Goal: Task Accomplishment & Management: Manage account settings

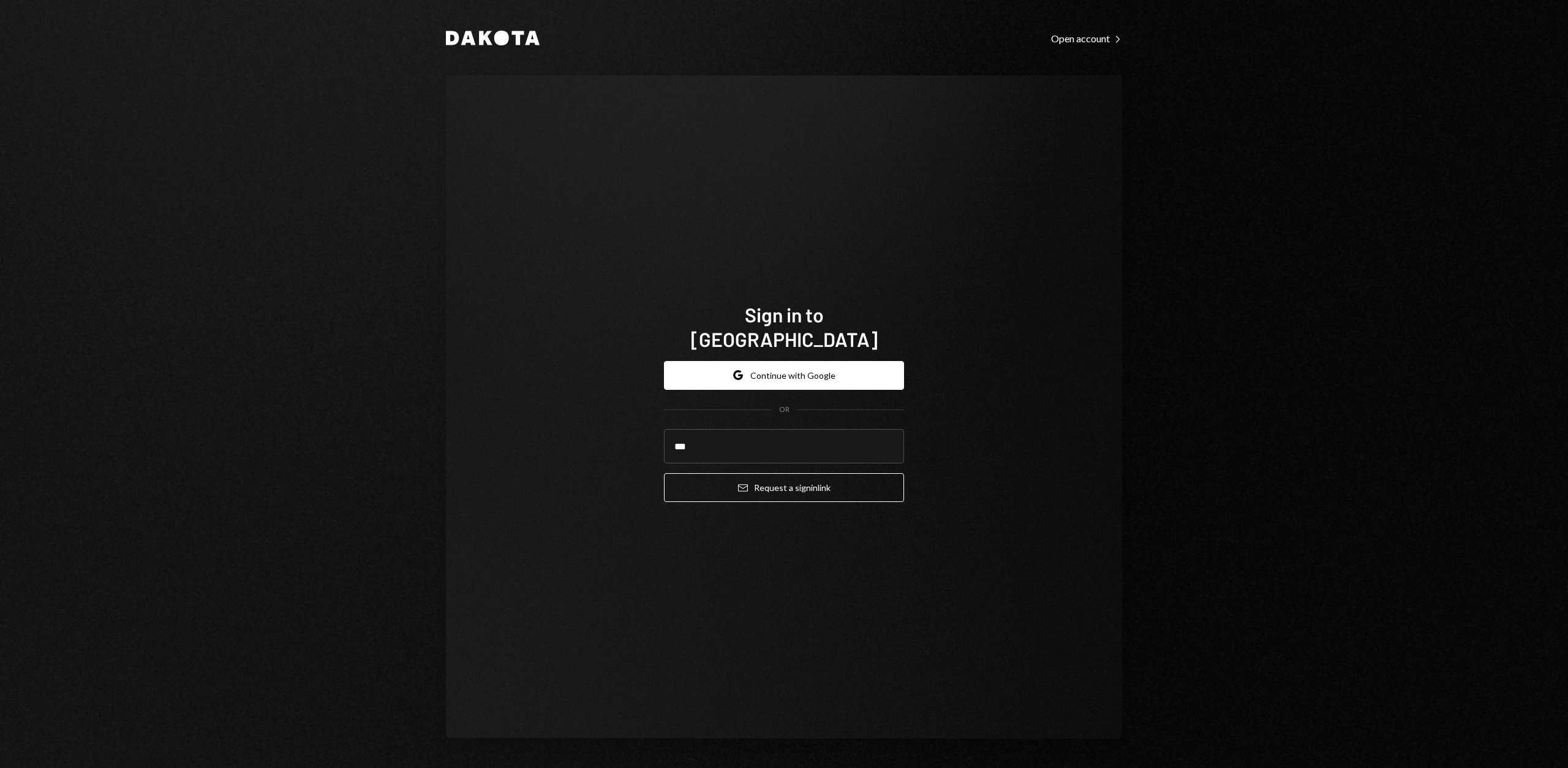
type input "**********"
drag, startPoint x: 764, startPoint y: 474, endPoint x: 709, endPoint y: 434, distance: 68.0
click at [764, 474] on button "Email Request a sign in link" at bounding box center [784, 487] width 240 height 29
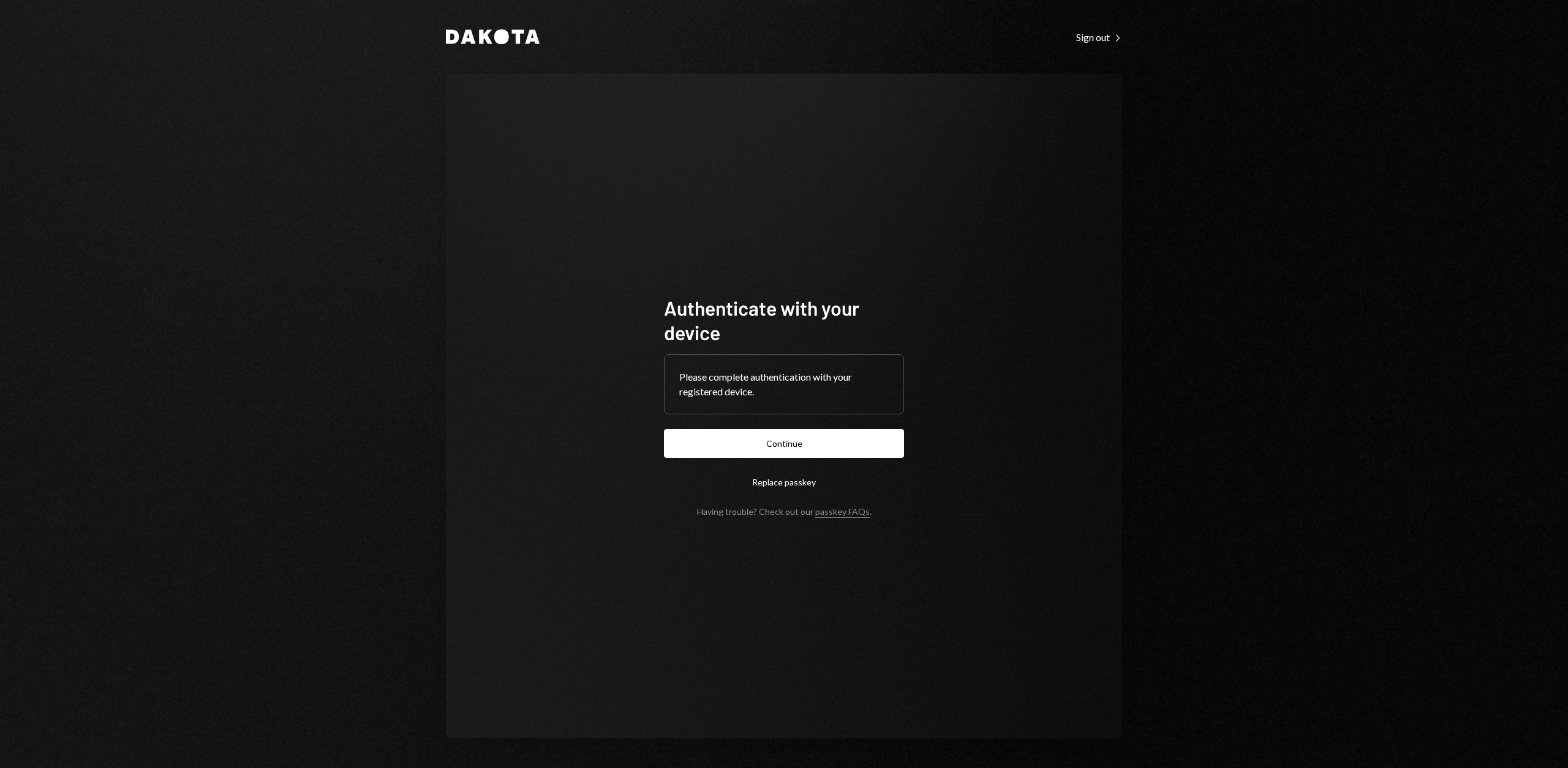
click at [749, 435] on button "Continue" at bounding box center [784, 443] width 240 height 29
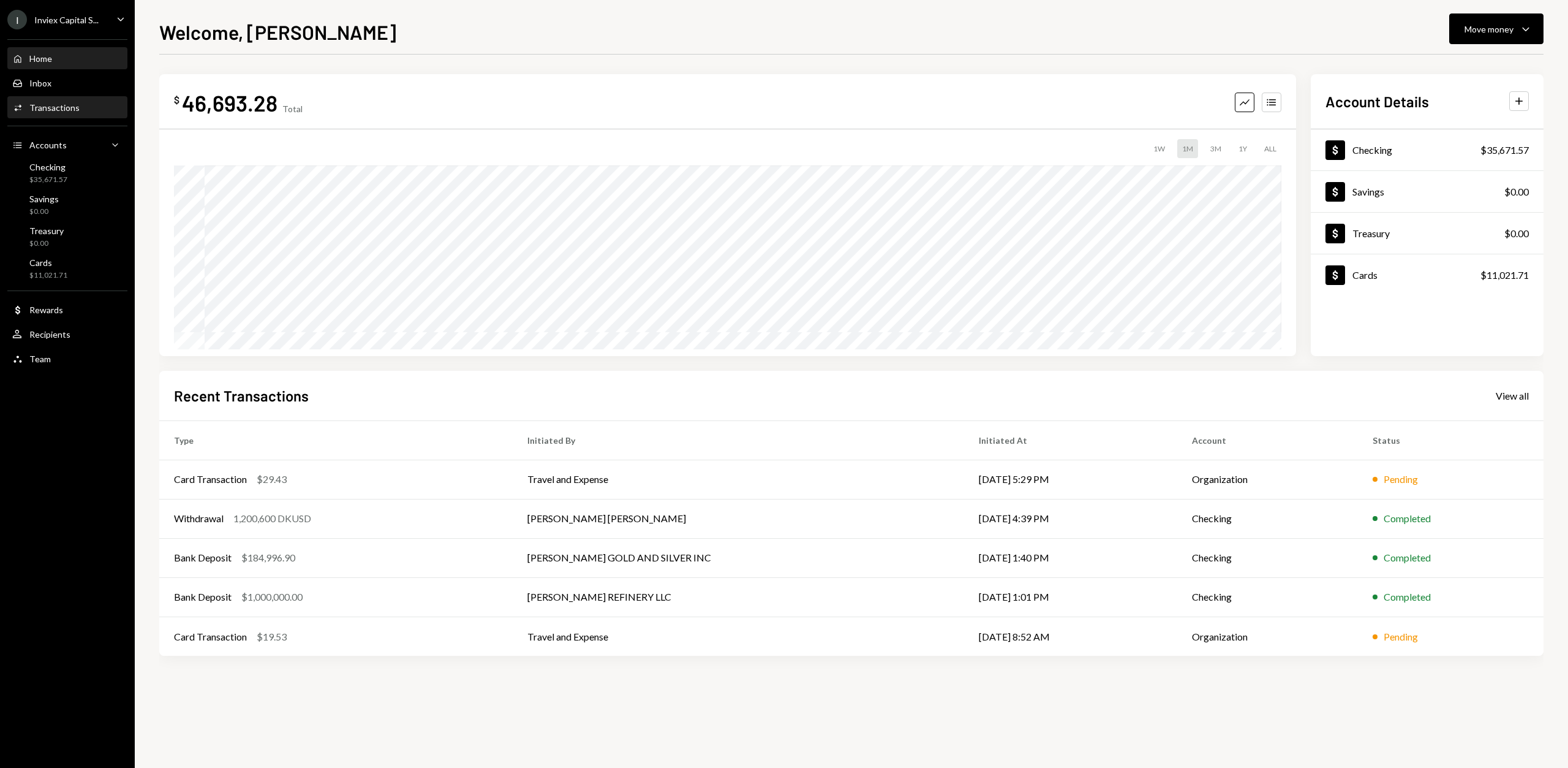
click at [52, 110] on div "Transactions" at bounding box center [54, 107] width 50 height 11
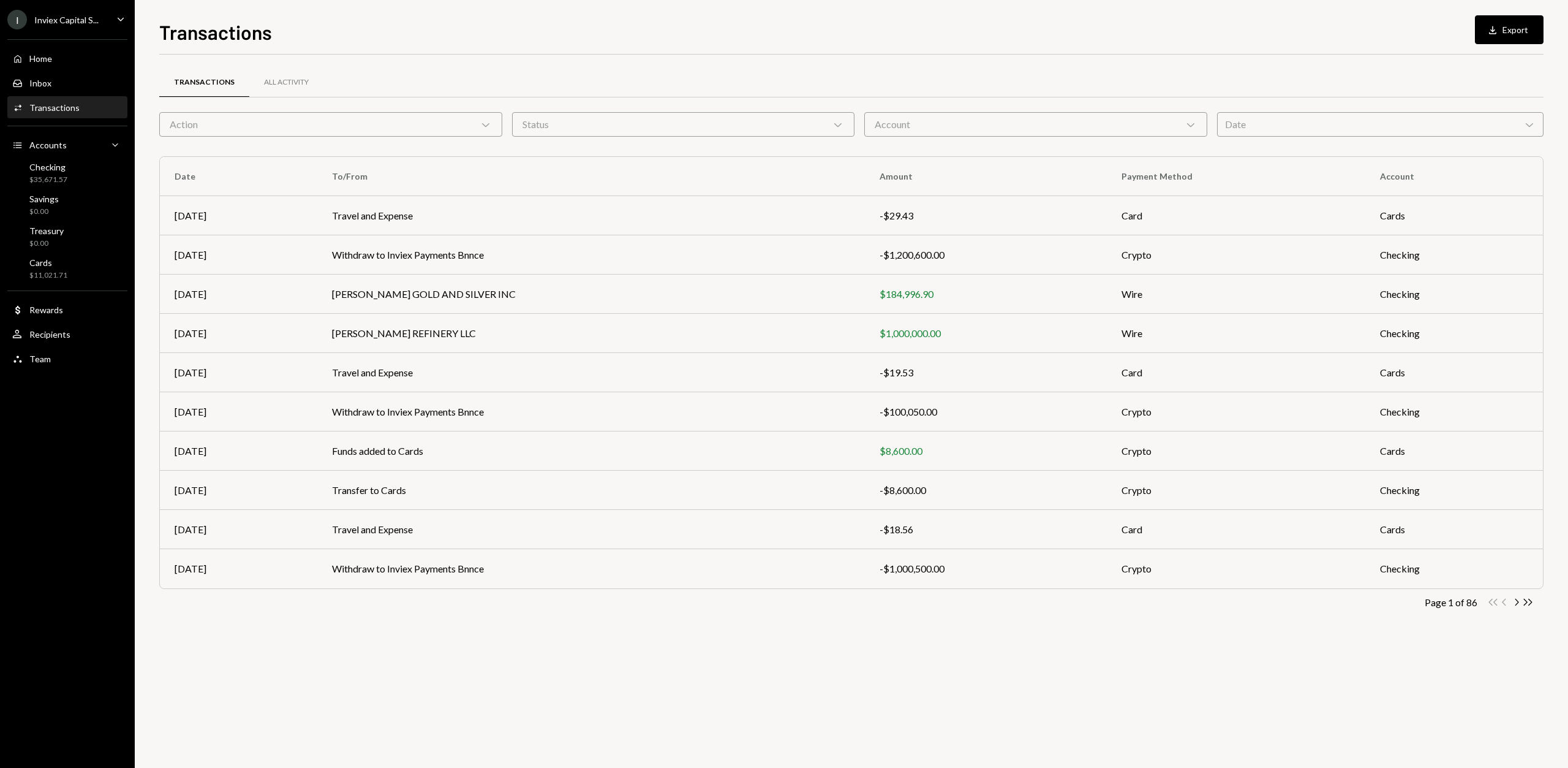
click at [258, 136] on div "Action Chevron Down" at bounding box center [331, 124] width 343 height 24
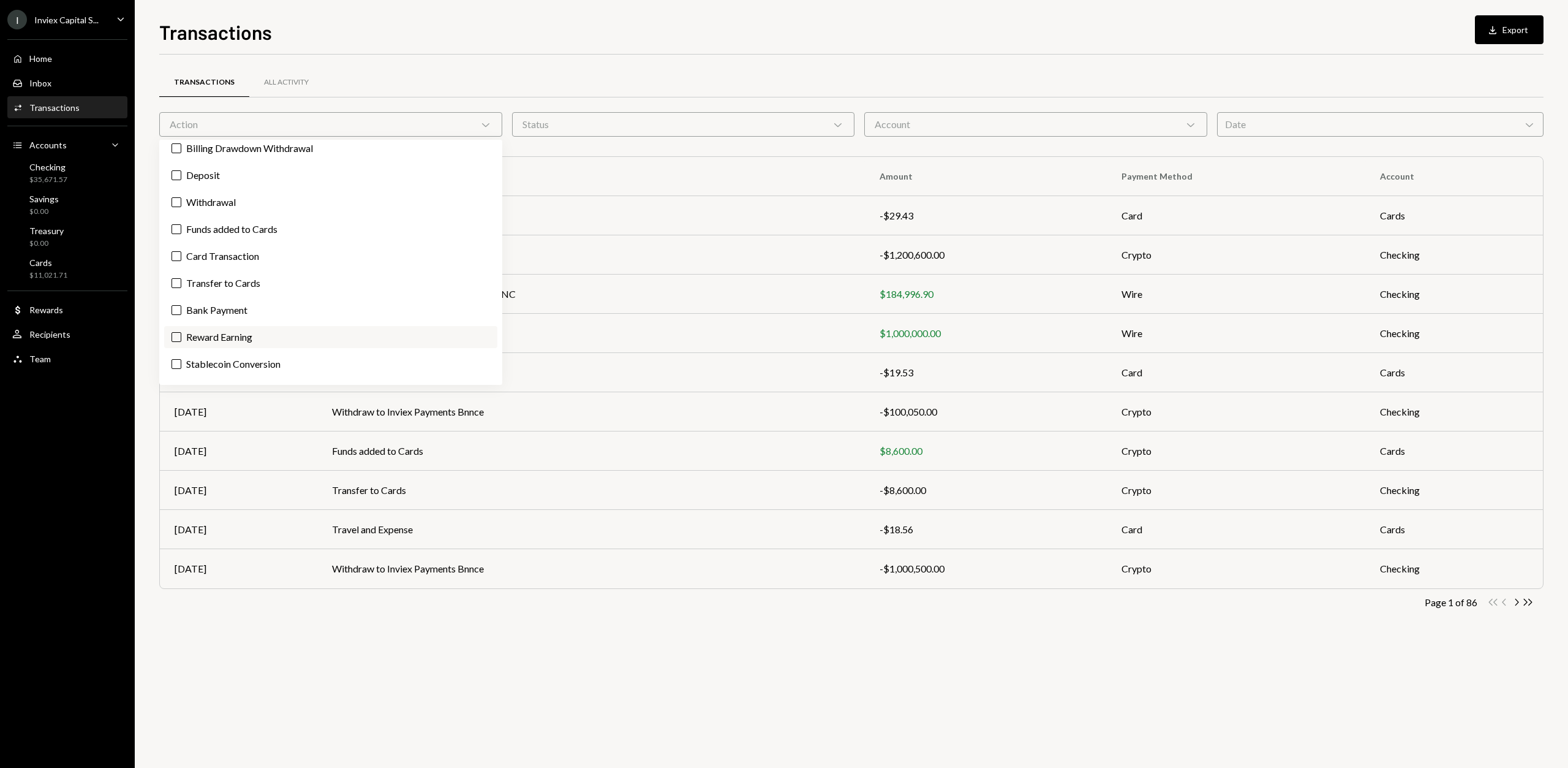
scroll to position [29, 0]
click at [205, 369] on label "Bank Deposit" at bounding box center [331, 369] width 333 height 22
click at [181, 369] on button "Bank Deposit" at bounding box center [176, 369] width 10 height 10
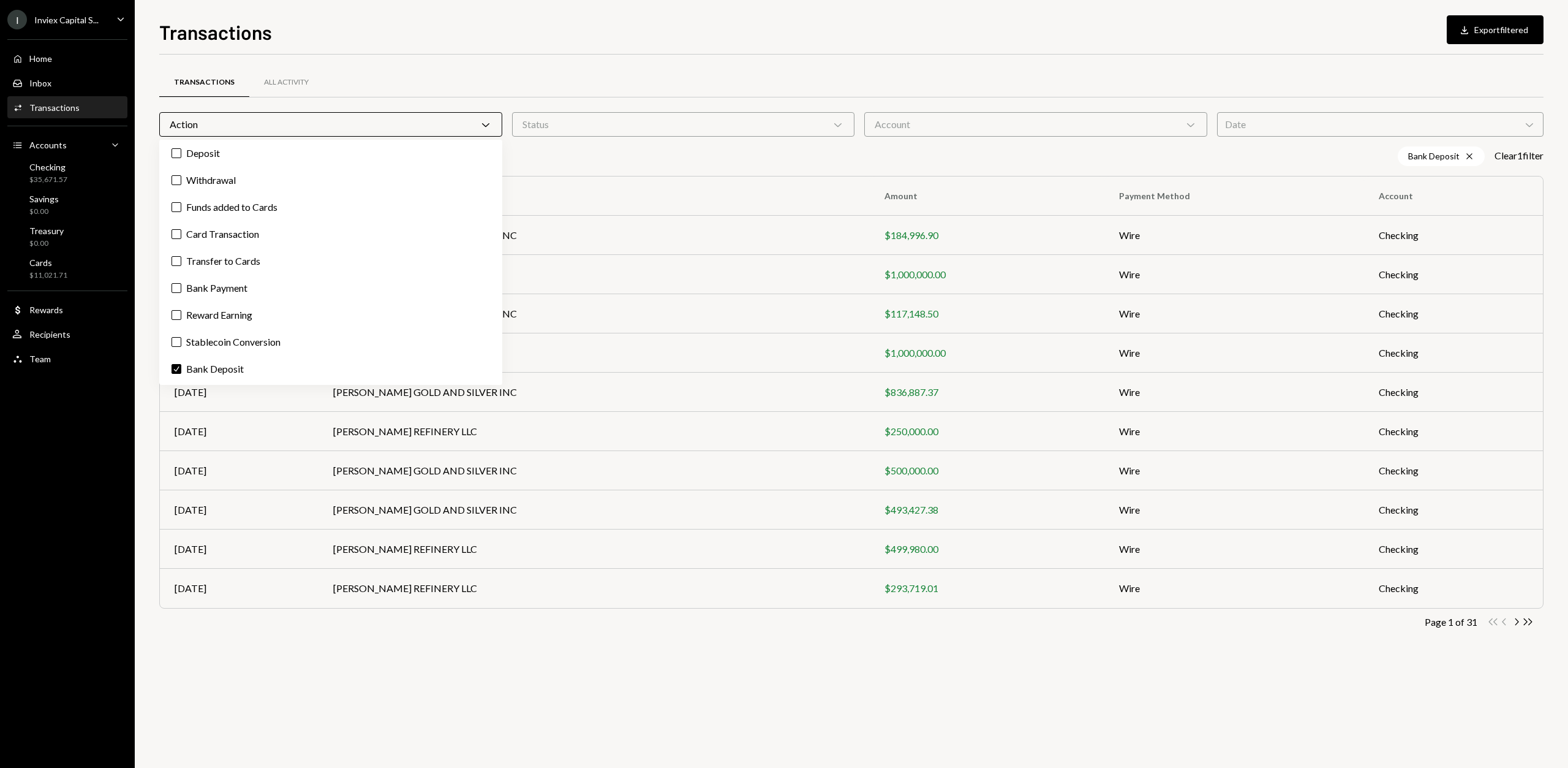
click at [825, 71] on div "Transactions All Activity" at bounding box center [851, 83] width 1384 height 31
